Goal: Task Accomplishment & Management: Complete application form

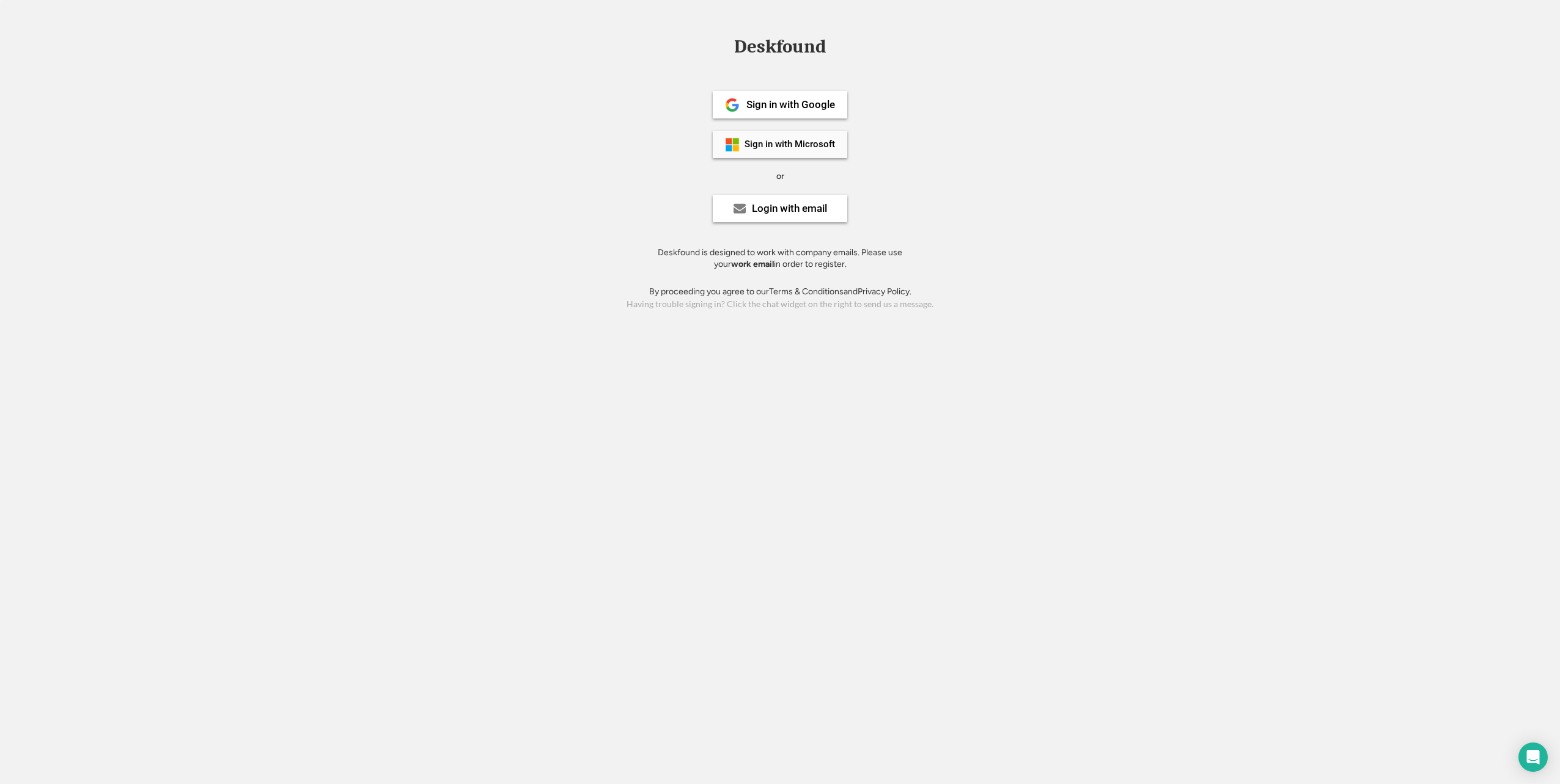
click at [779, 135] on div "Sign in with Microsoft" at bounding box center [780, 144] width 135 height 28
click at [783, 108] on div "Sign in with Google" at bounding box center [790, 105] width 89 height 10
click at [790, 146] on div "Sign in with Microsoft" at bounding box center [789, 144] width 90 height 9
click at [807, 212] on div "Login with email" at bounding box center [789, 209] width 76 height 10
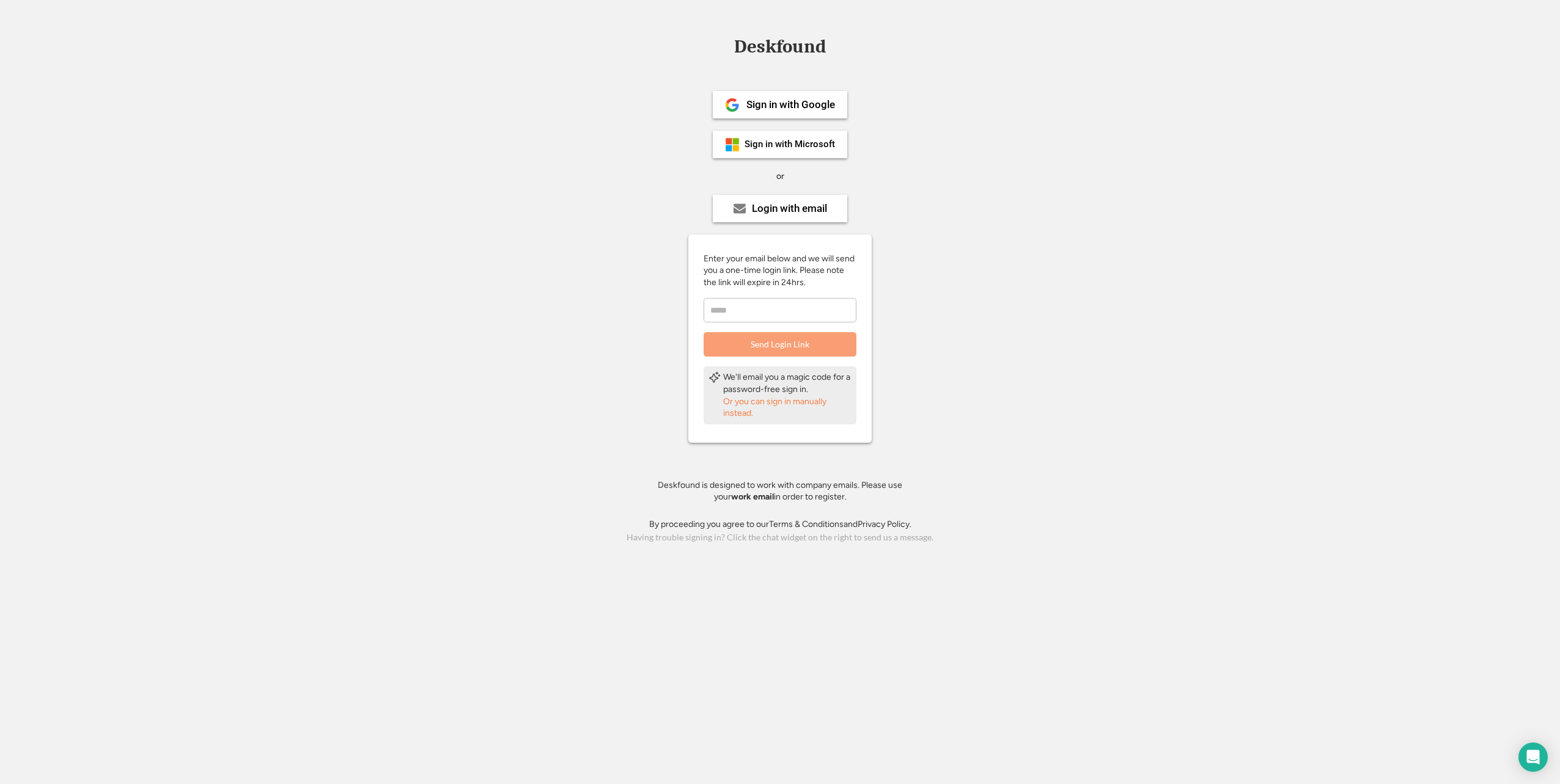
click at [790, 310] on input "email" at bounding box center [780, 310] width 153 height 25
type input "**********"
click at [791, 217] on div "Login with email" at bounding box center [780, 209] width 135 height 28
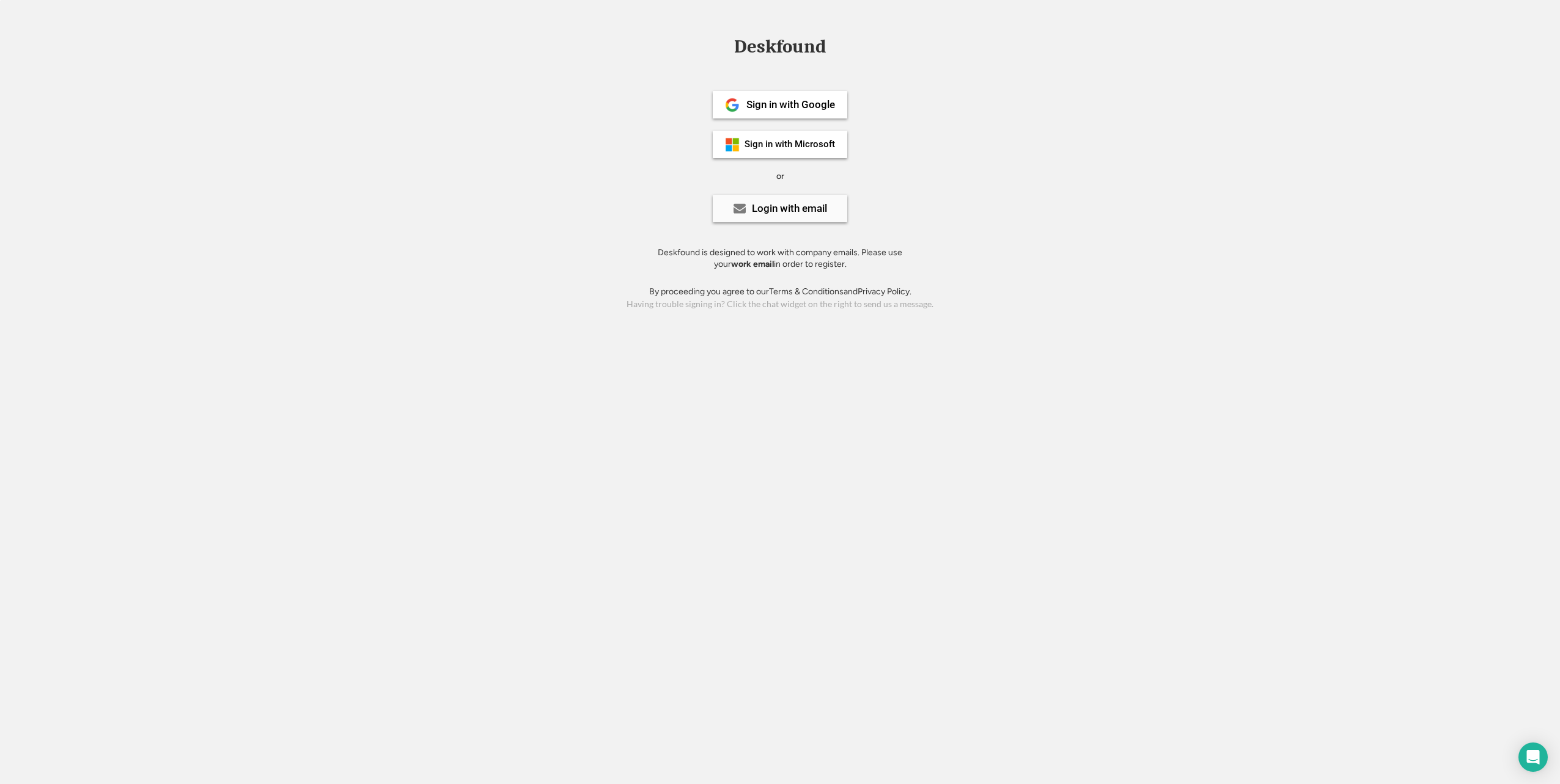
click at [791, 217] on div "Login with email" at bounding box center [780, 209] width 135 height 28
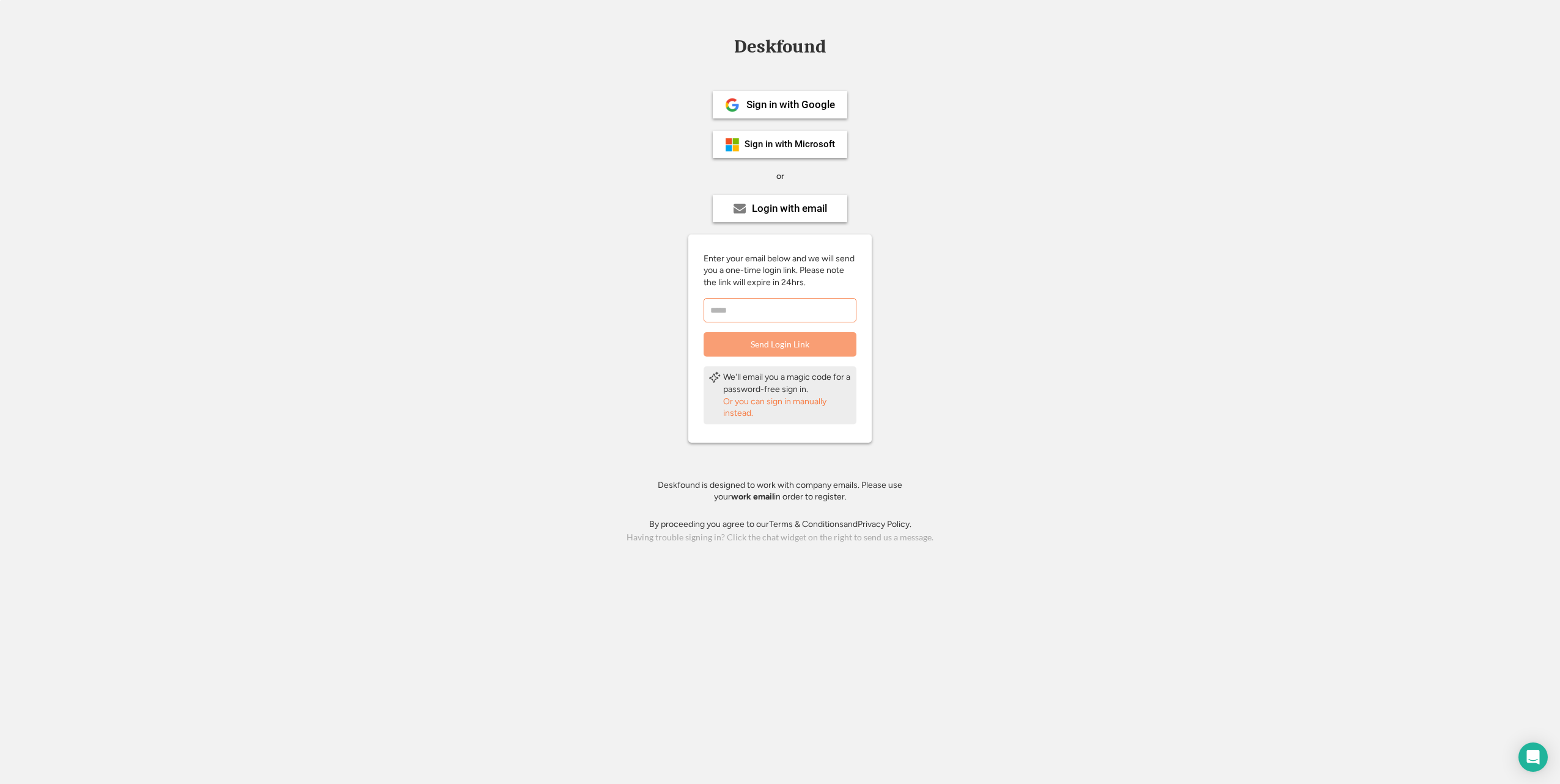
click at [781, 307] on input "email" at bounding box center [780, 310] width 153 height 25
type input "**********"
click at [790, 341] on button "Send Login Link" at bounding box center [780, 345] width 153 height 25
click at [744, 313] on input "email" at bounding box center [780, 310] width 153 height 25
click at [777, 404] on div "Or you can sign in manually instead." at bounding box center [787, 408] width 129 height 24
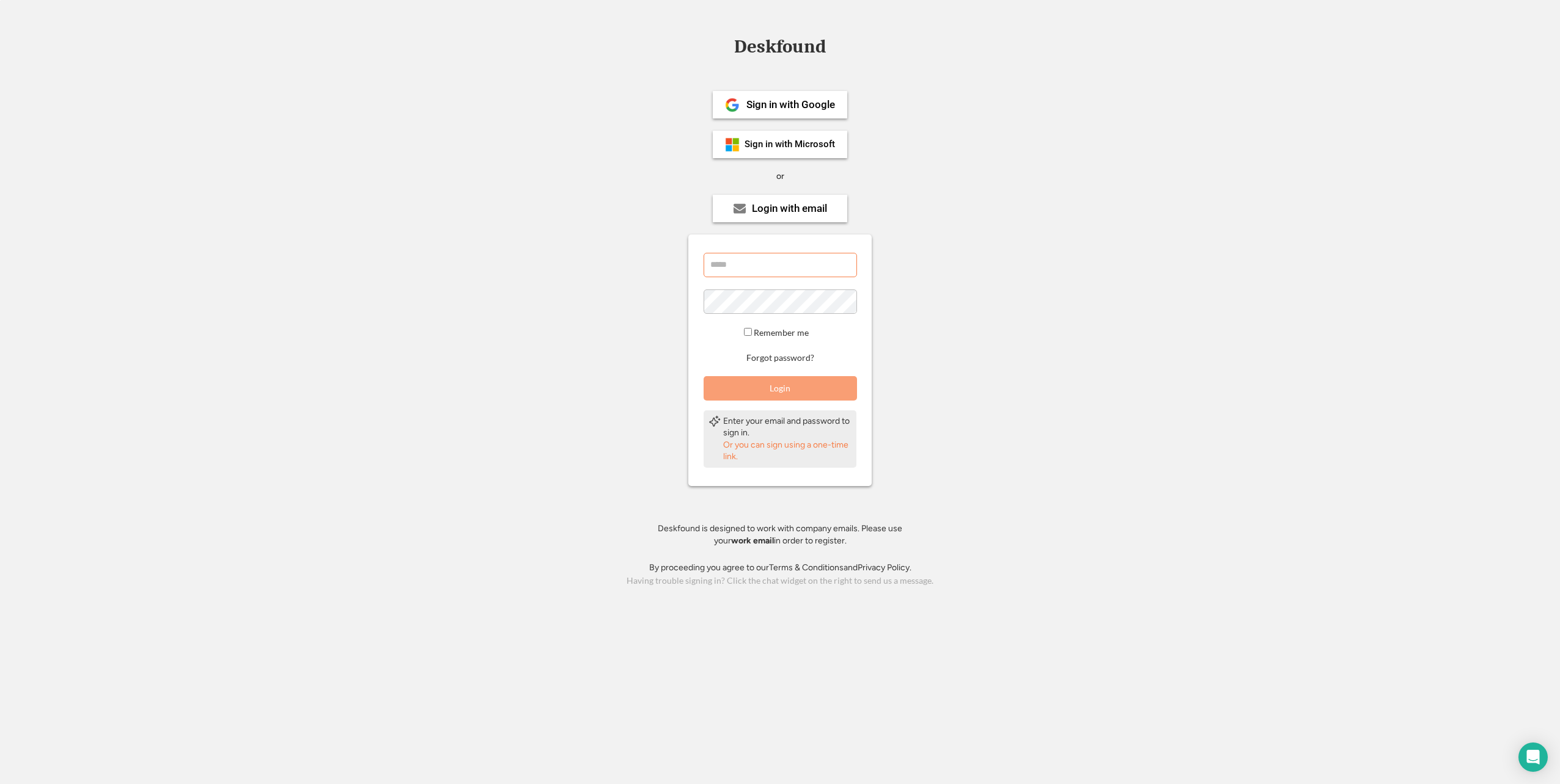
click at [781, 266] on input "email" at bounding box center [780, 265] width 153 height 25
type input "**********"
click at [789, 361] on button "Forgot password?" at bounding box center [780, 359] width 72 height 12
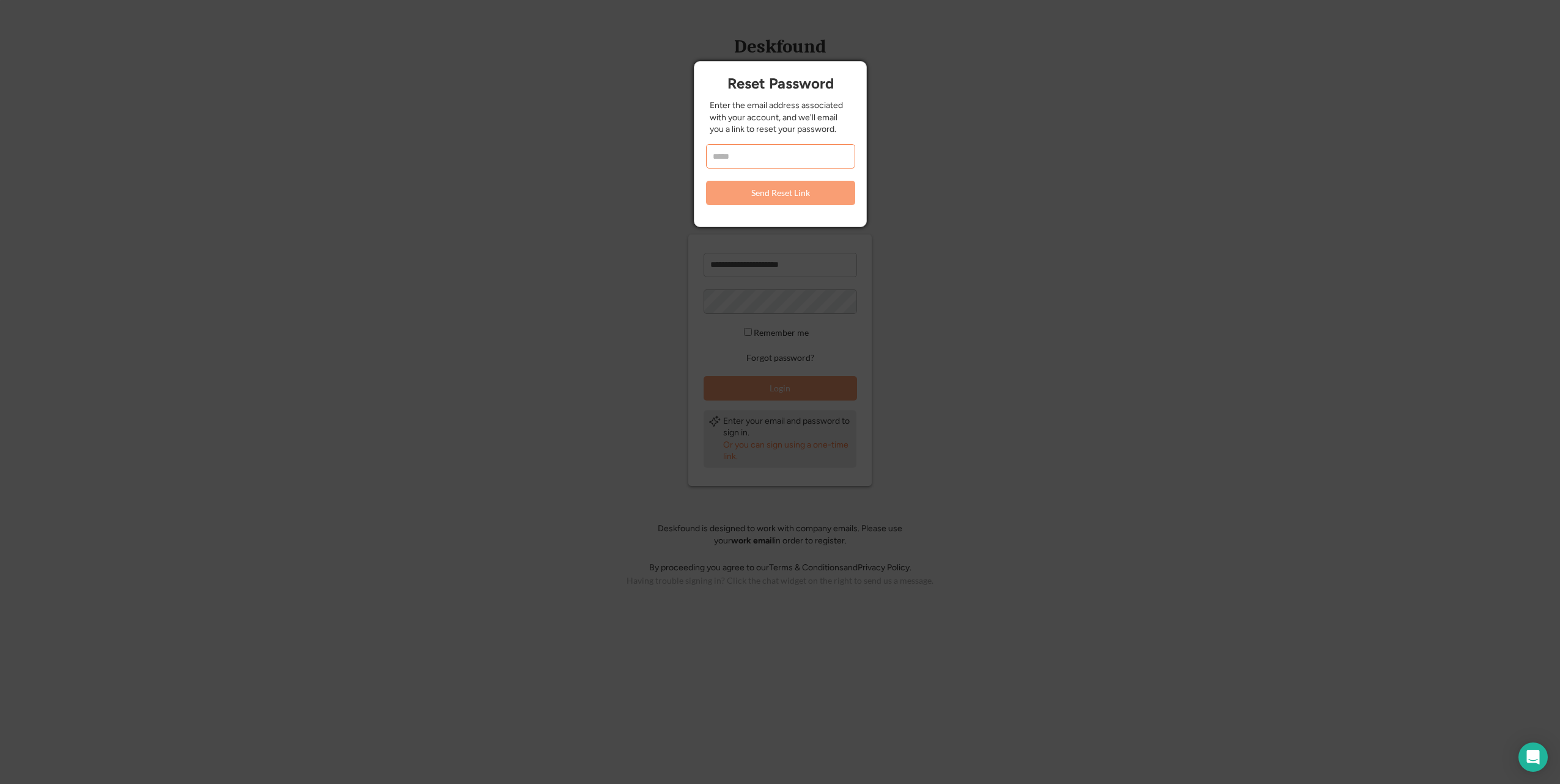
click at [764, 154] on input "email" at bounding box center [780, 156] width 149 height 25
type input "*****"
click at [1020, 235] on div at bounding box center [780, 392] width 1560 height 784
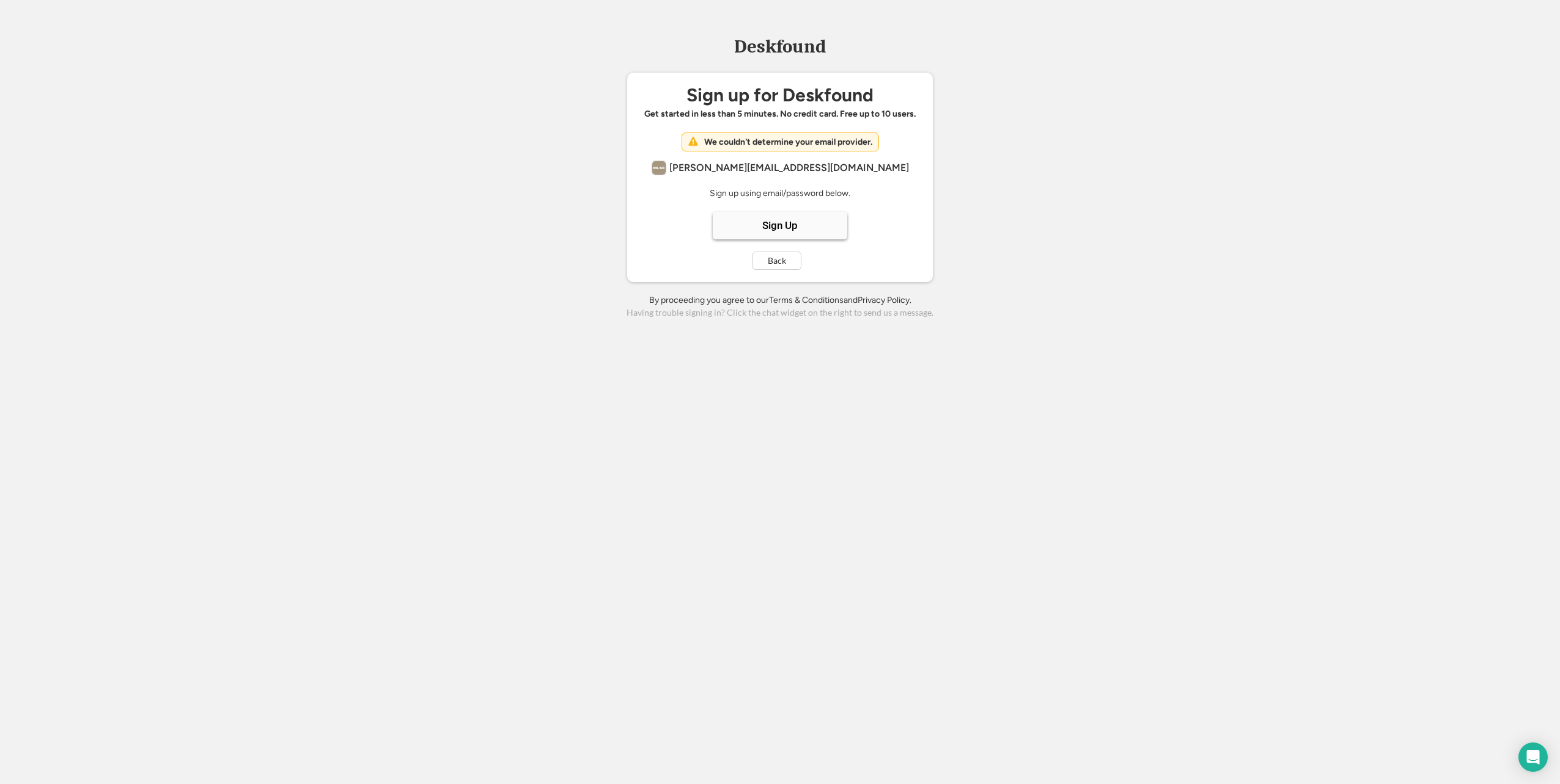
click at [801, 229] on div "Sign Up" at bounding box center [780, 226] width 135 height 28
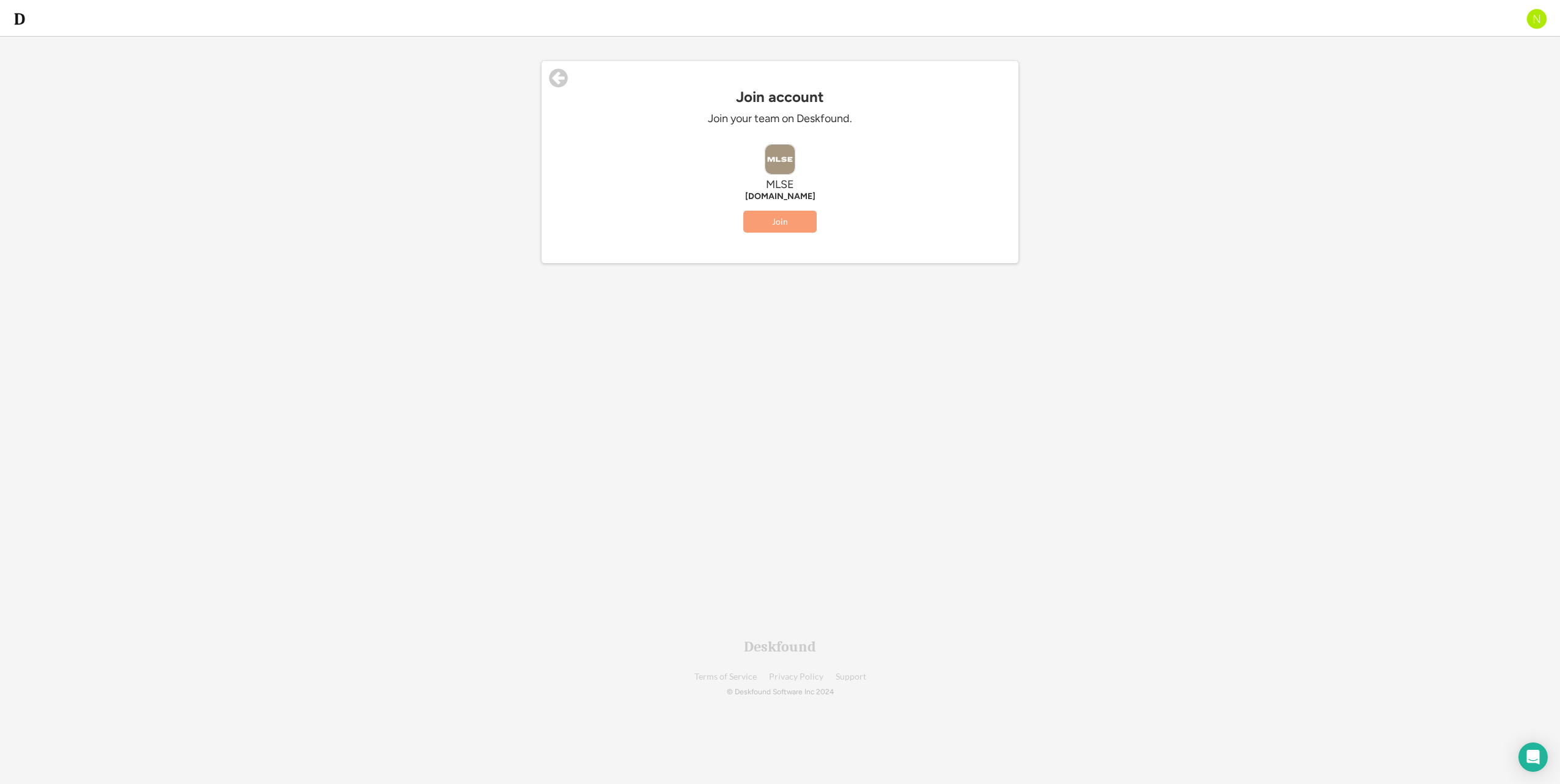
click at [800, 217] on button "Join" at bounding box center [780, 221] width 73 height 22
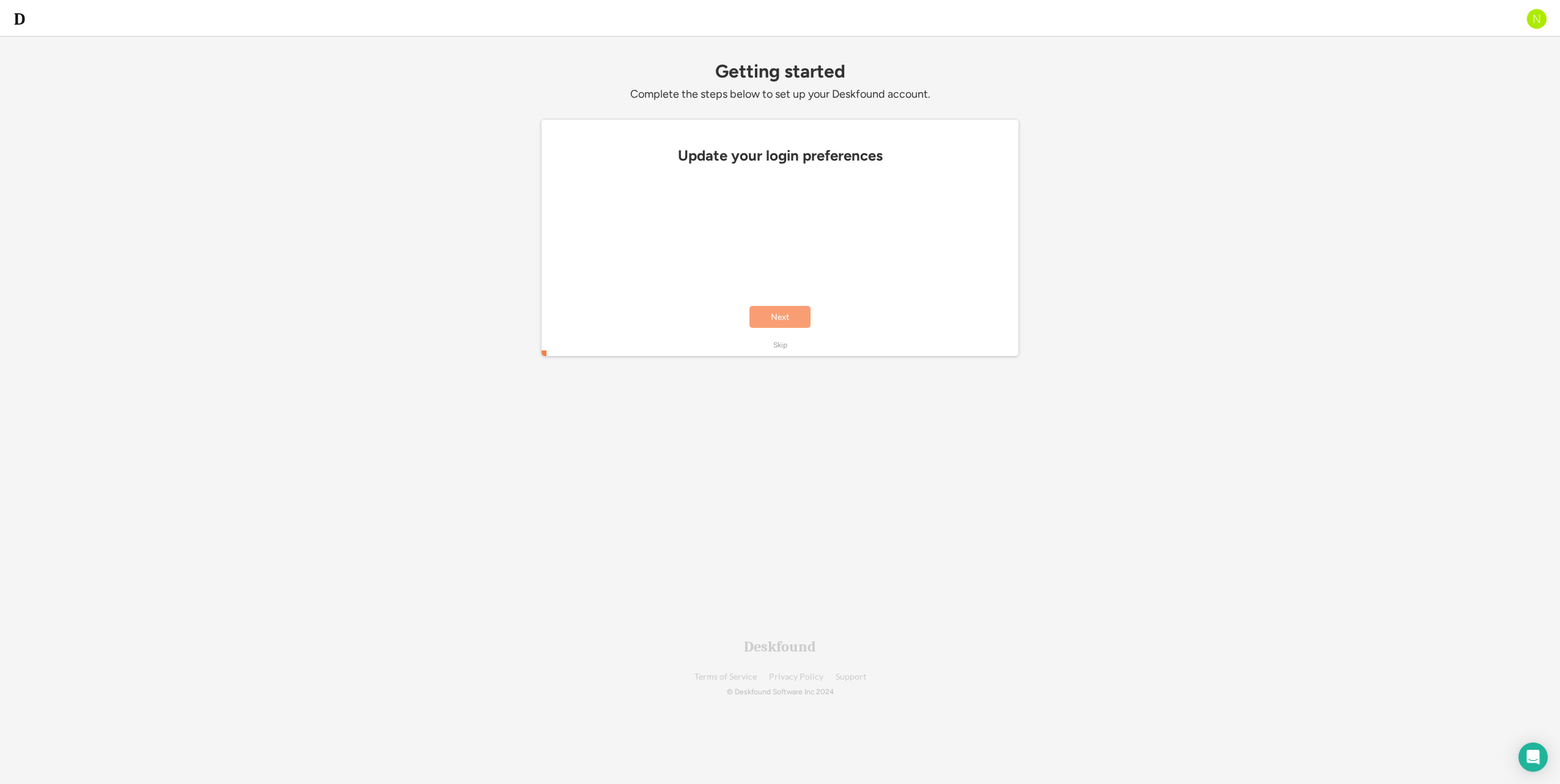
click at [775, 322] on button "Next" at bounding box center [780, 316] width 61 height 22
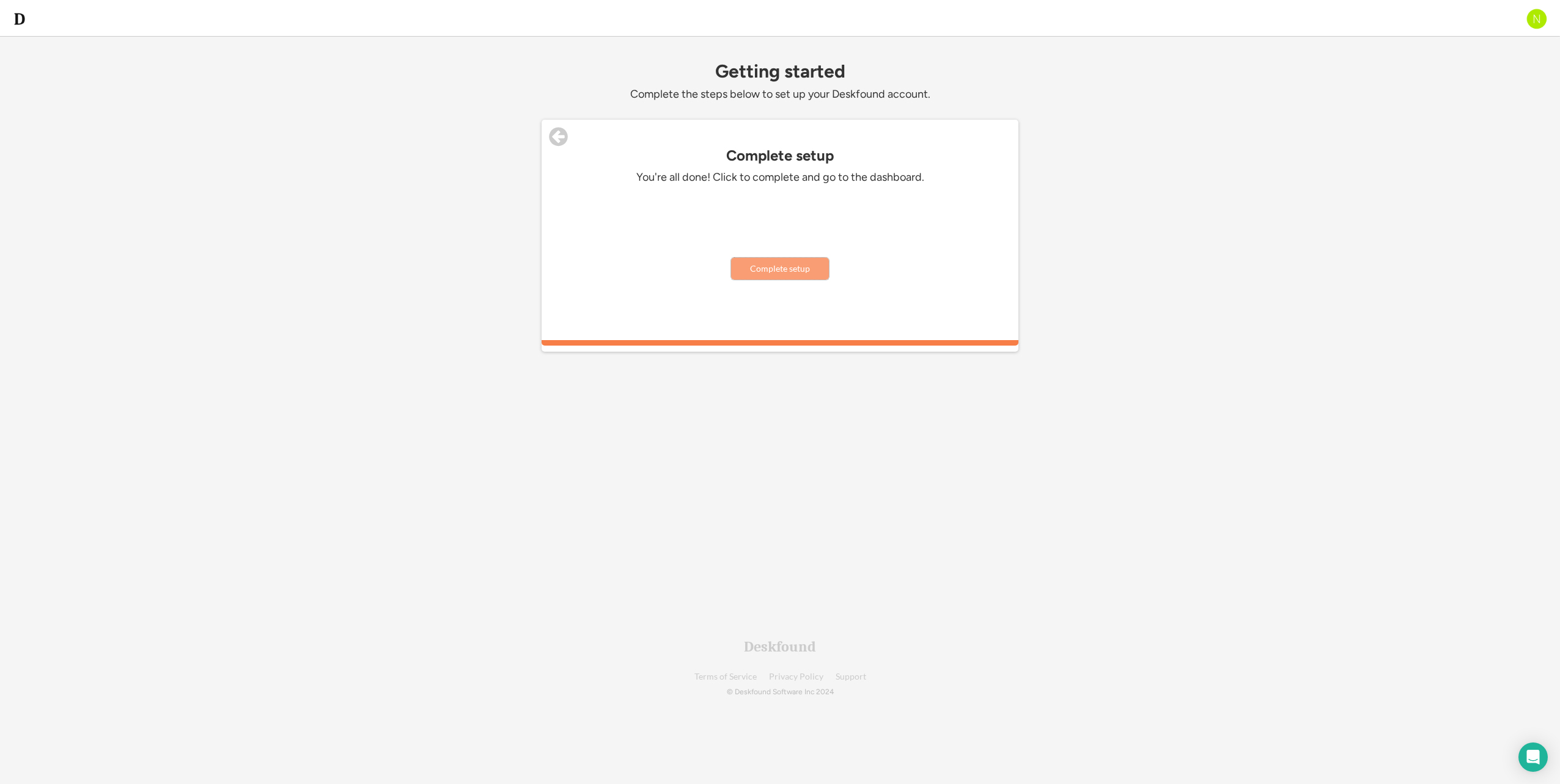
click at [750, 271] on button "Complete setup" at bounding box center [779, 268] width 98 height 22
